Goal: Navigation & Orientation: Find specific page/section

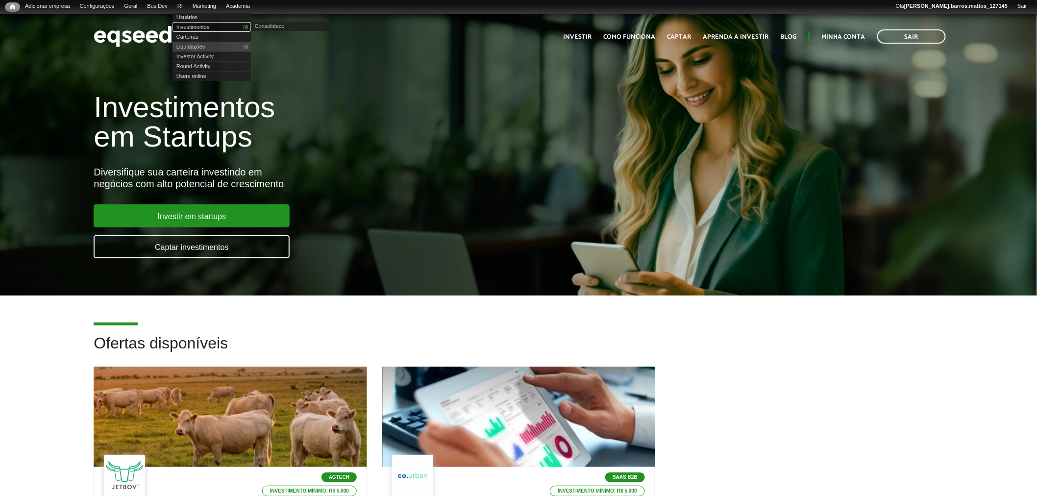
click at [195, 22] on link "Investimentos" at bounding box center [212, 27] width 78 height 10
click at [197, 16] on link "Usuários" at bounding box center [212, 17] width 78 height 10
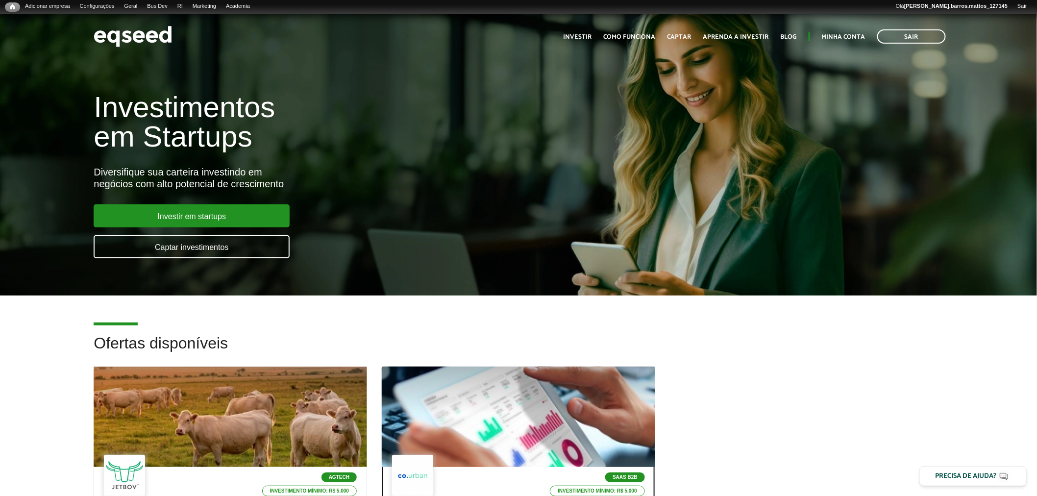
click at [479, 388] on div at bounding box center [518, 417] width 328 height 121
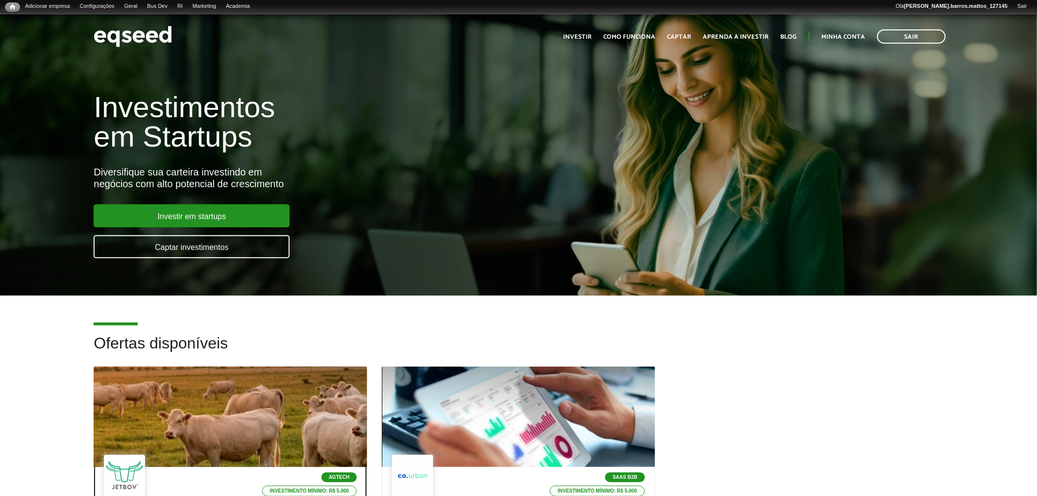
click at [273, 376] on div at bounding box center [231, 417] width 328 height 121
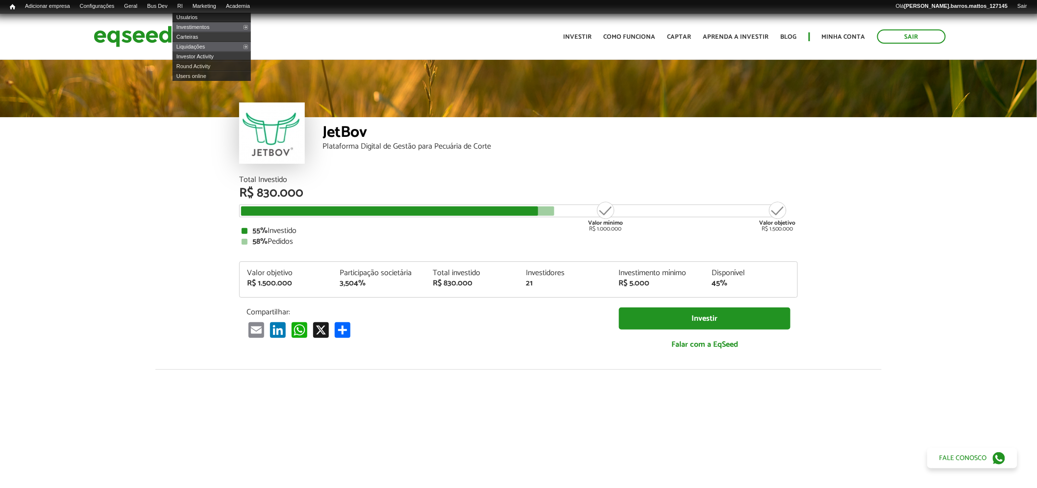
scroll to position [1156, 0]
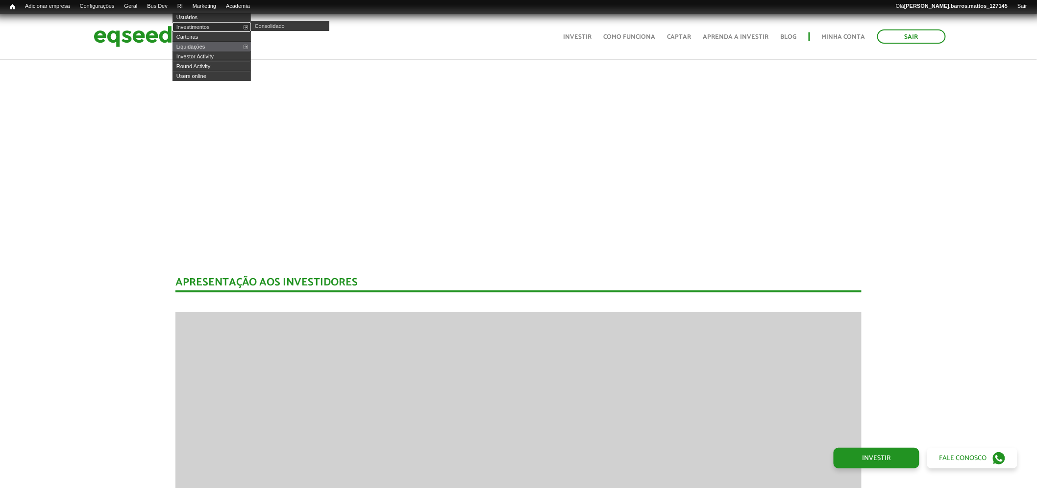
click at [193, 23] on link "Investimentos" at bounding box center [212, 27] width 78 height 10
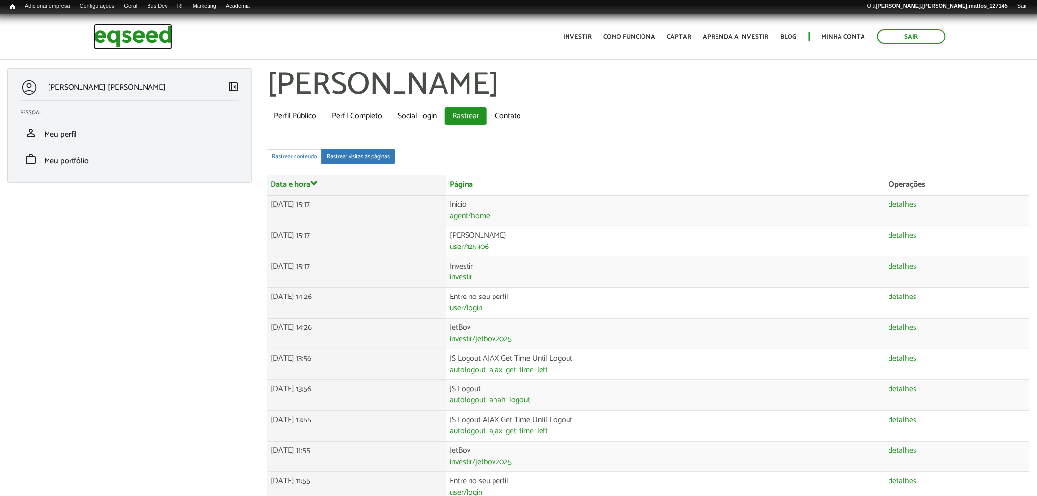
click at [156, 35] on img at bounding box center [133, 37] width 78 height 26
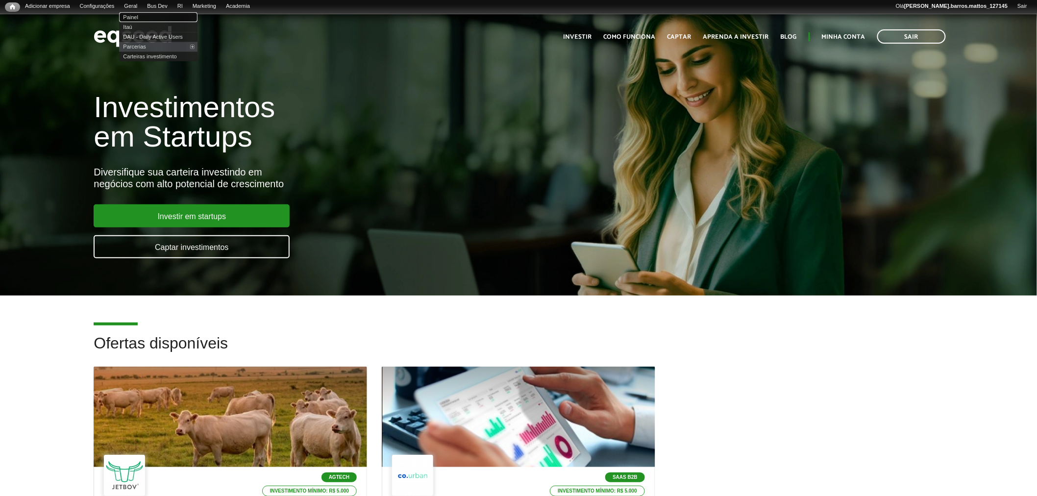
click at [139, 15] on link "Painel" at bounding box center [158, 17] width 78 height 10
